Goal: Task Accomplishment & Management: Use online tool/utility

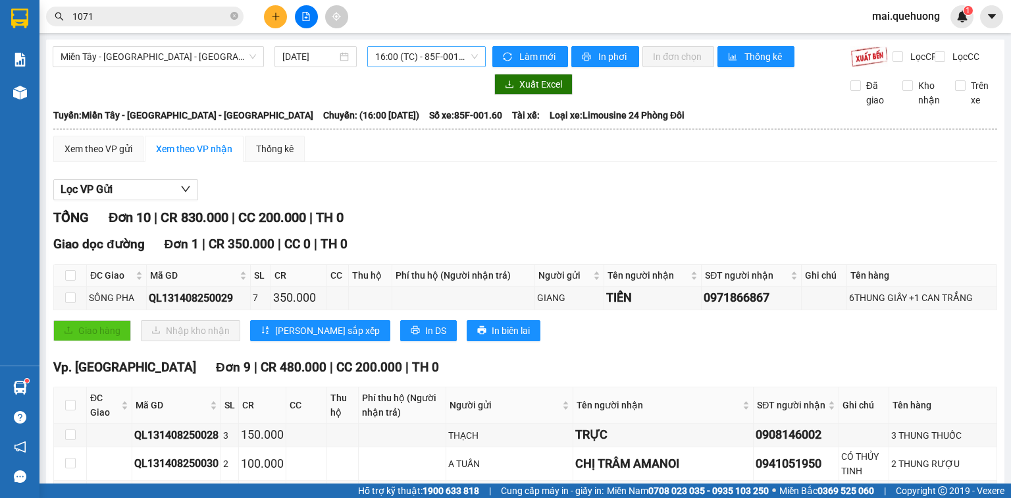
click at [419, 54] on span "16:00 (TC) - 85F-001.60" at bounding box center [426, 57] width 103 height 20
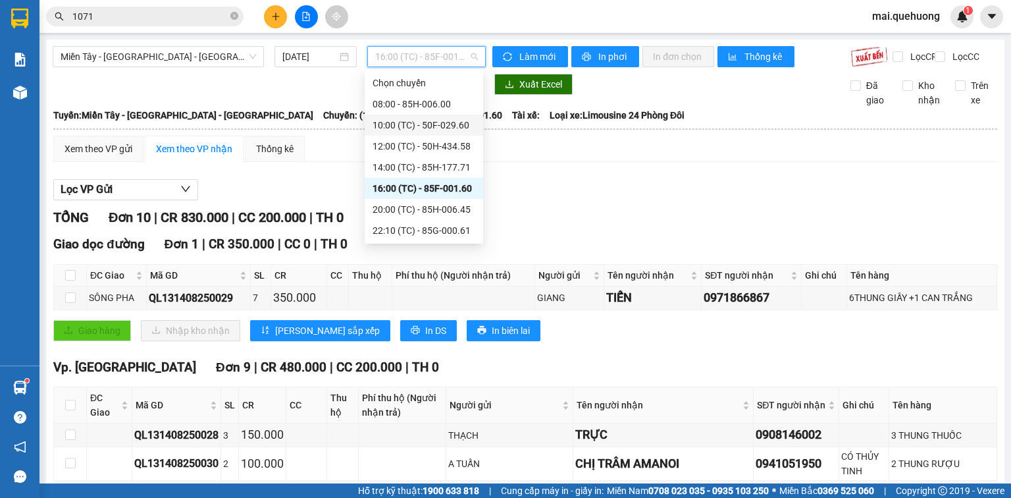
click at [411, 117] on div "10:00 (TC) - 50F-029.60" at bounding box center [424, 125] width 118 height 21
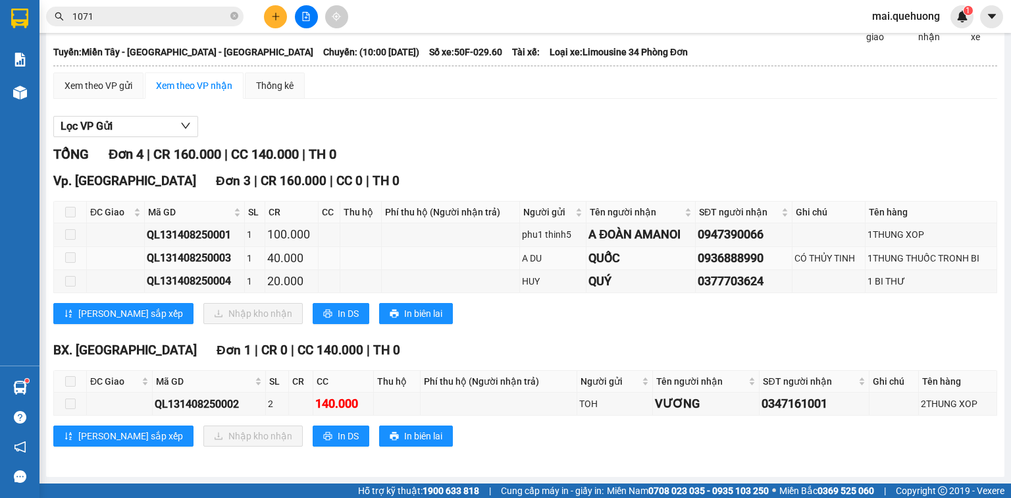
scroll to position [72, 0]
click at [338, 430] on span "In DS" at bounding box center [348, 436] width 21 height 14
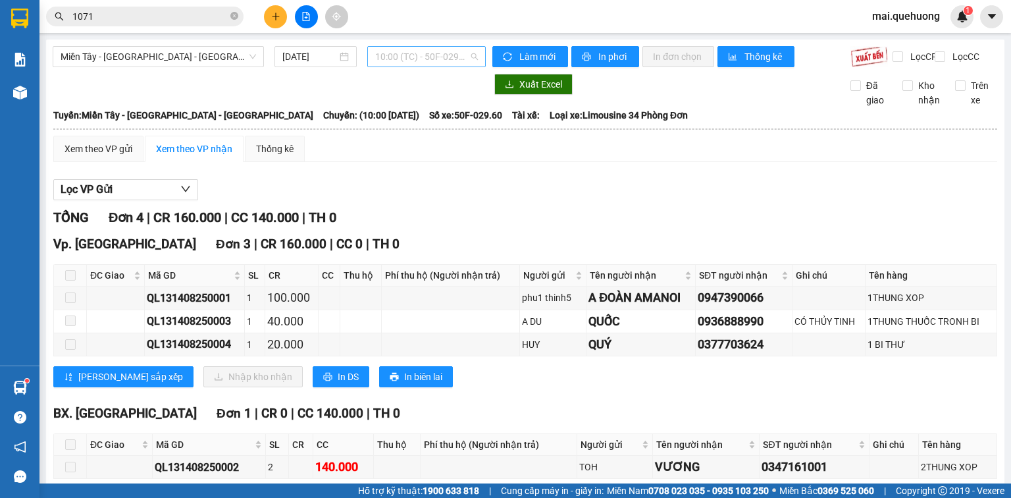
click at [408, 59] on span "10:00 (TC) - 50F-029.60" at bounding box center [426, 57] width 103 height 20
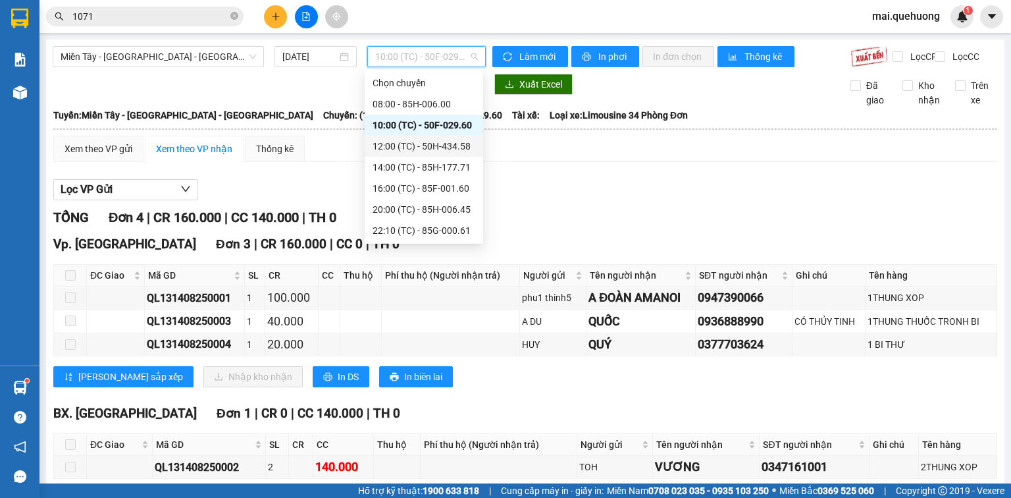
click at [390, 142] on div "12:00 (TC) - 50H-434.58" at bounding box center [424, 146] width 103 height 14
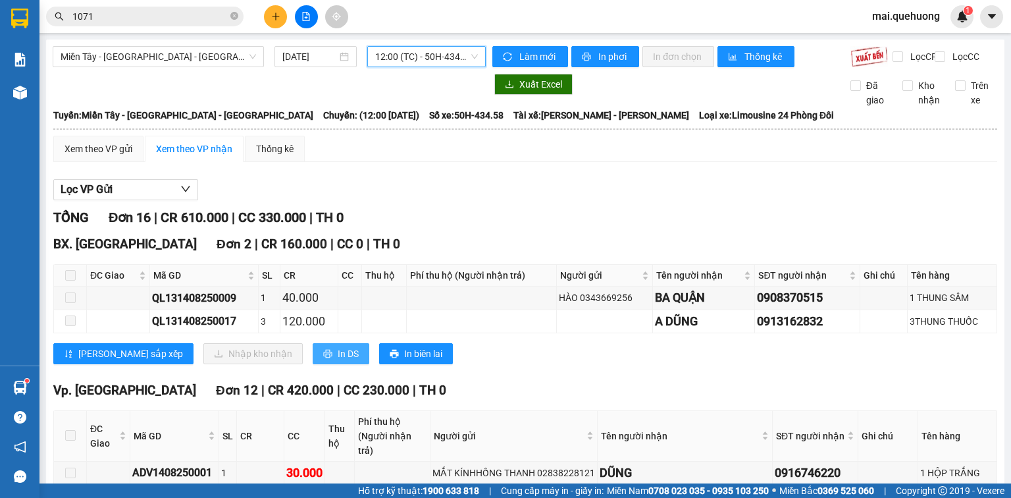
click at [313, 361] on button "In DS" at bounding box center [341, 353] width 57 height 21
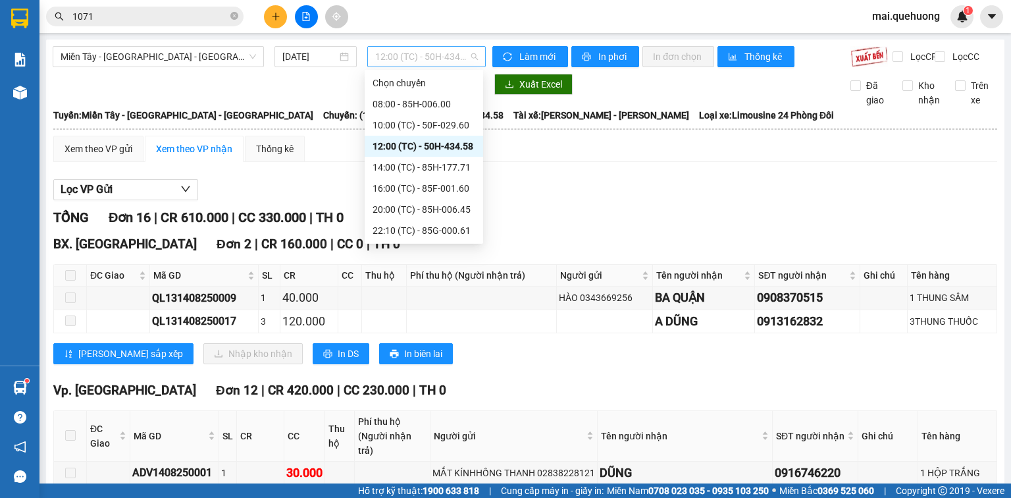
click at [392, 55] on span "12:00 (TC) - 50H-434.58" at bounding box center [426, 57] width 103 height 20
click at [376, 121] on div "10:00 (TC) - 50F-029.60" at bounding box center [424, 125] width 103 height 14
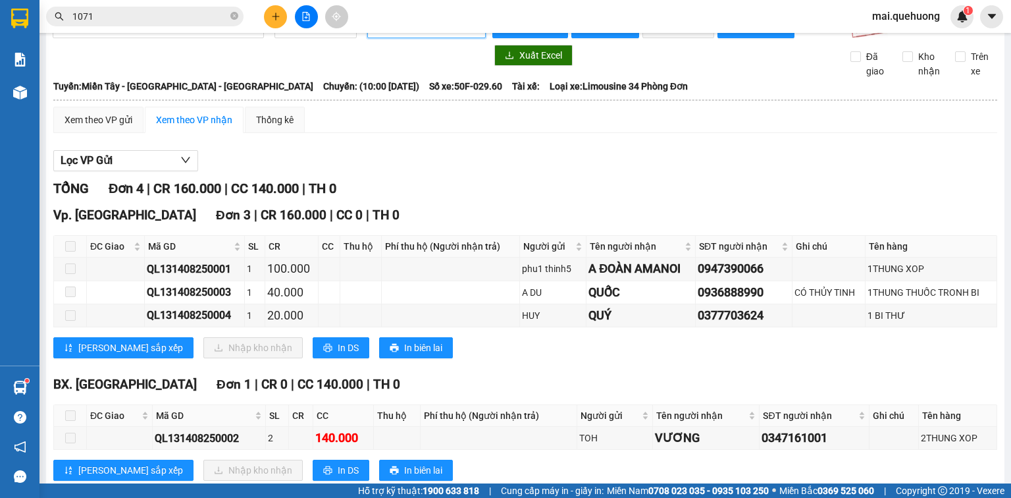
scroll to position [72, 0]
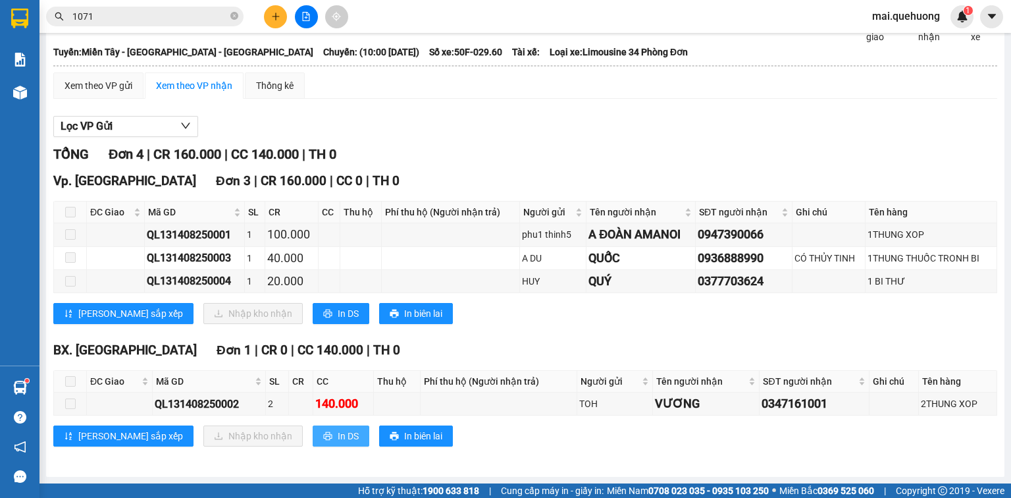
click at [338, 432] on span "In DS" at bounding box center [348, 436] width 21 height 14
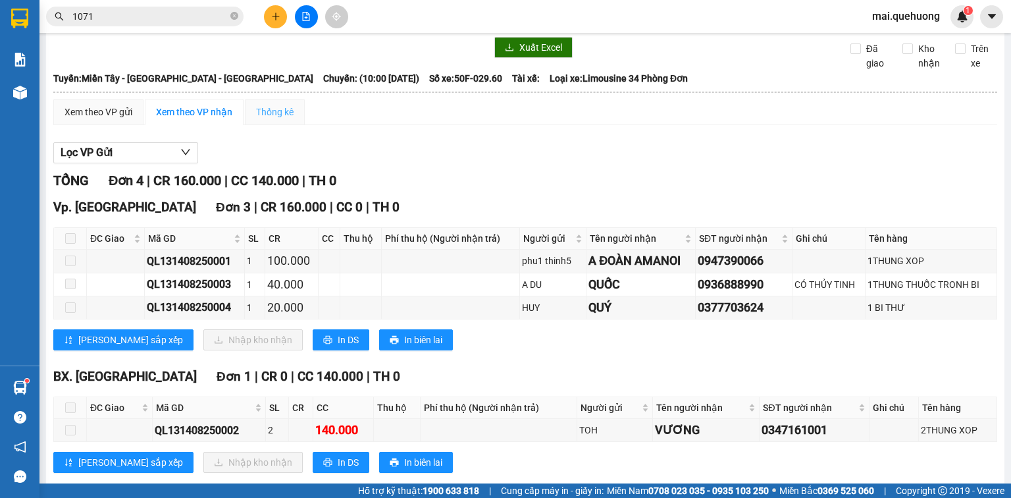
scroll to position [0, 0]
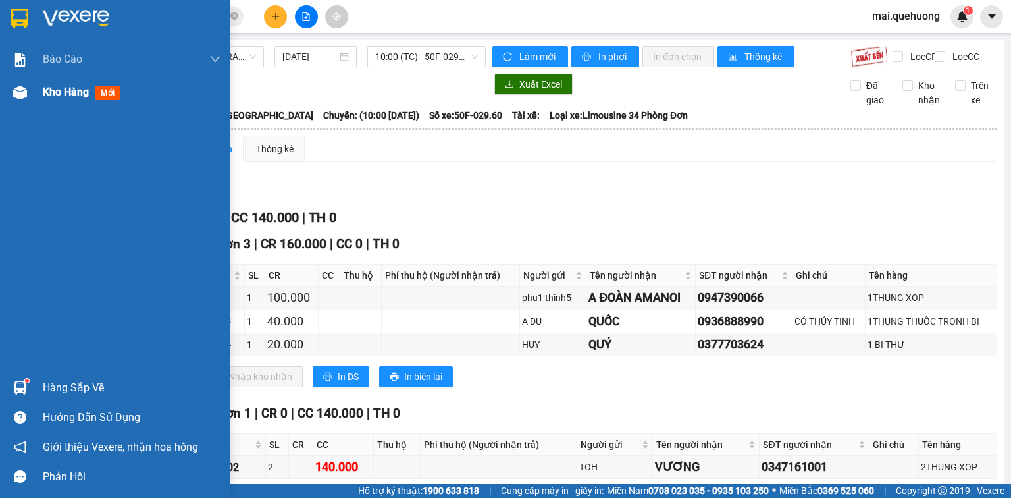
click at [67, 87] on span "Kho hàng" at bounding box center [66, 92] width 46 height 13
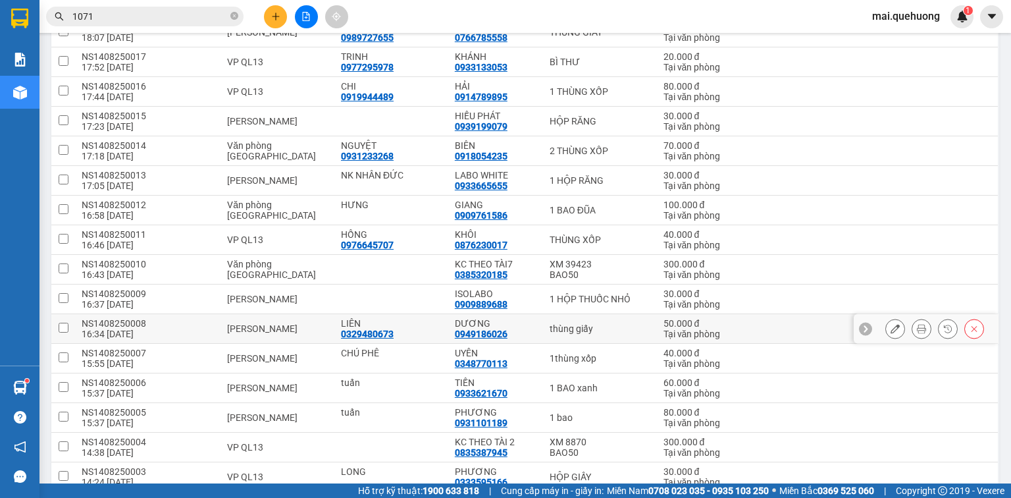
scroll to position [316, 0]
